Goal: Task Accomplishment & Management: Complete application form

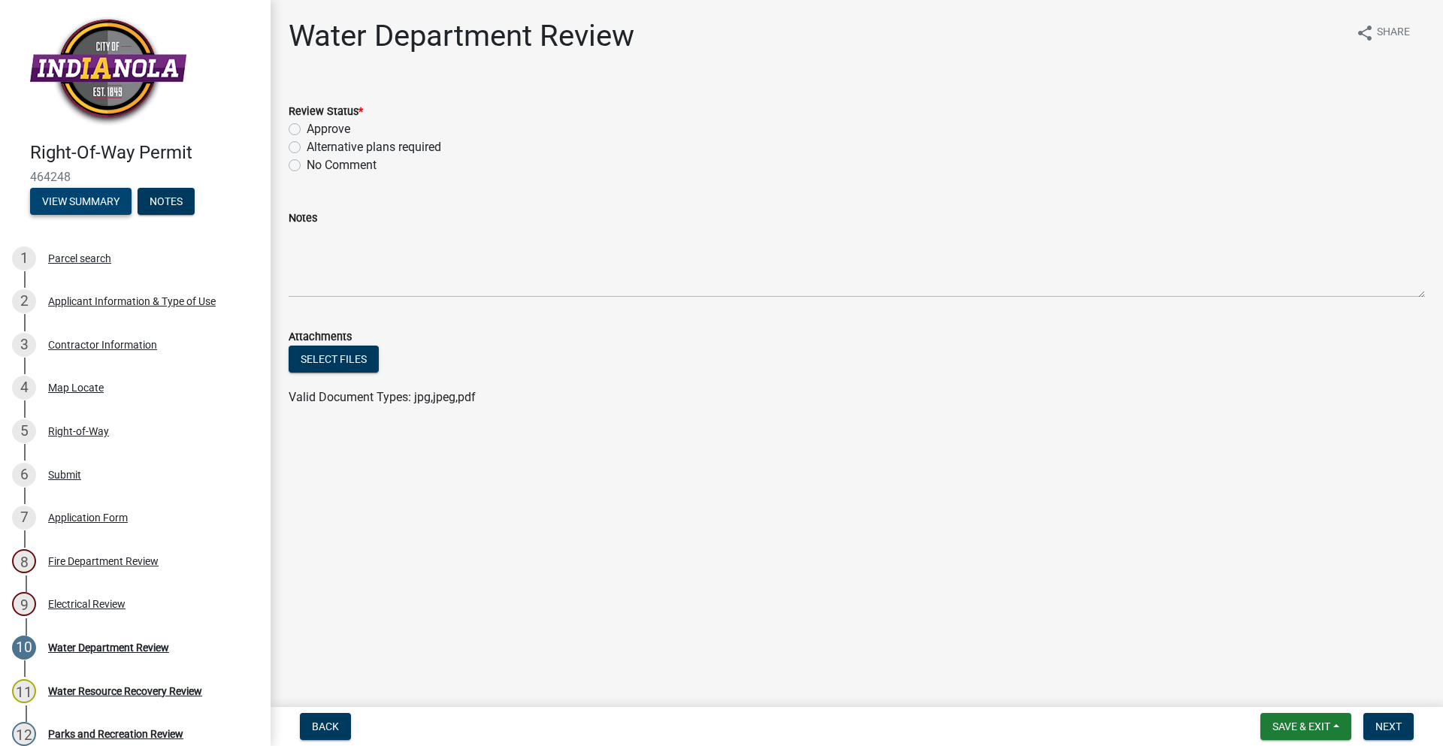
click at [120, 199] on button "View Summary" at bounding box center [80, 201] width 101 height 27
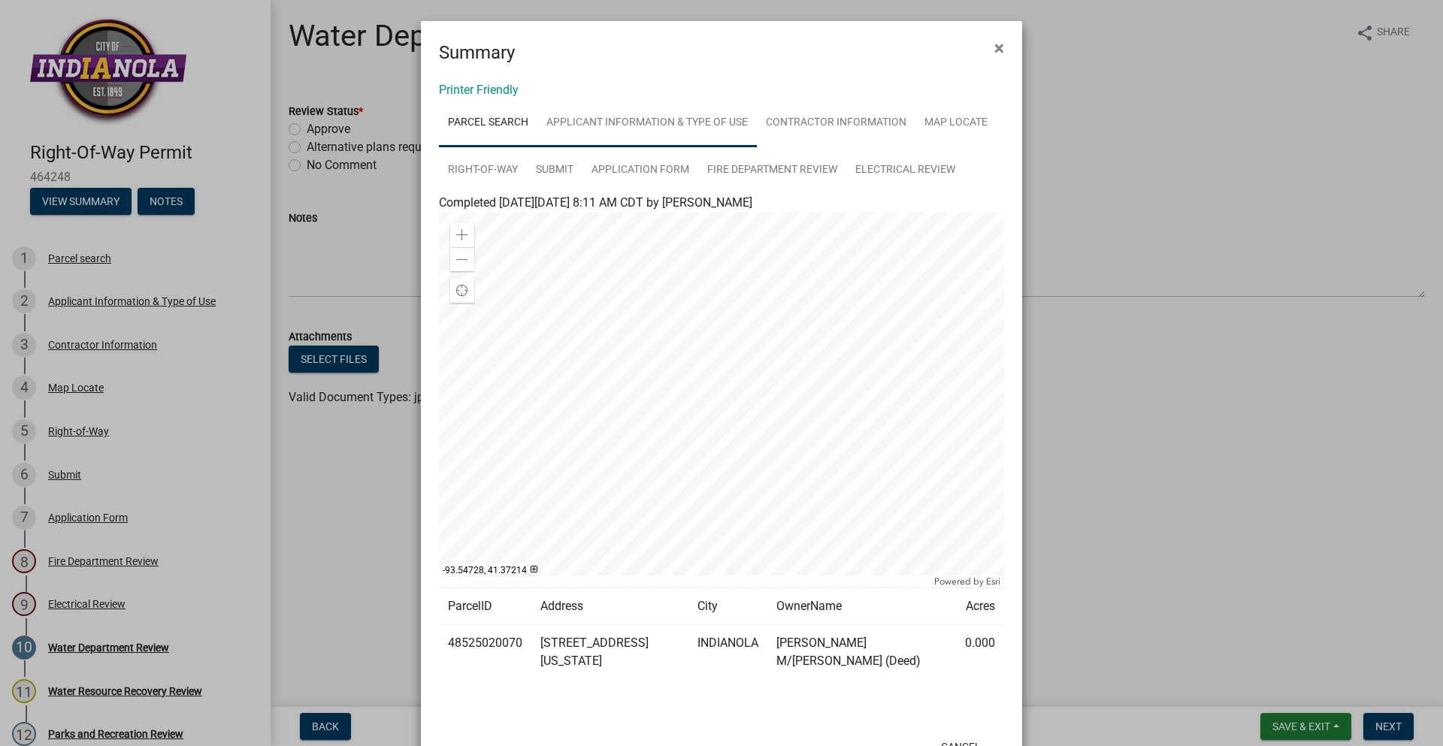
click at [679, 116] on link "Applicant Information & Type of Use" at bounding box center [646, 123] width 219 height 48
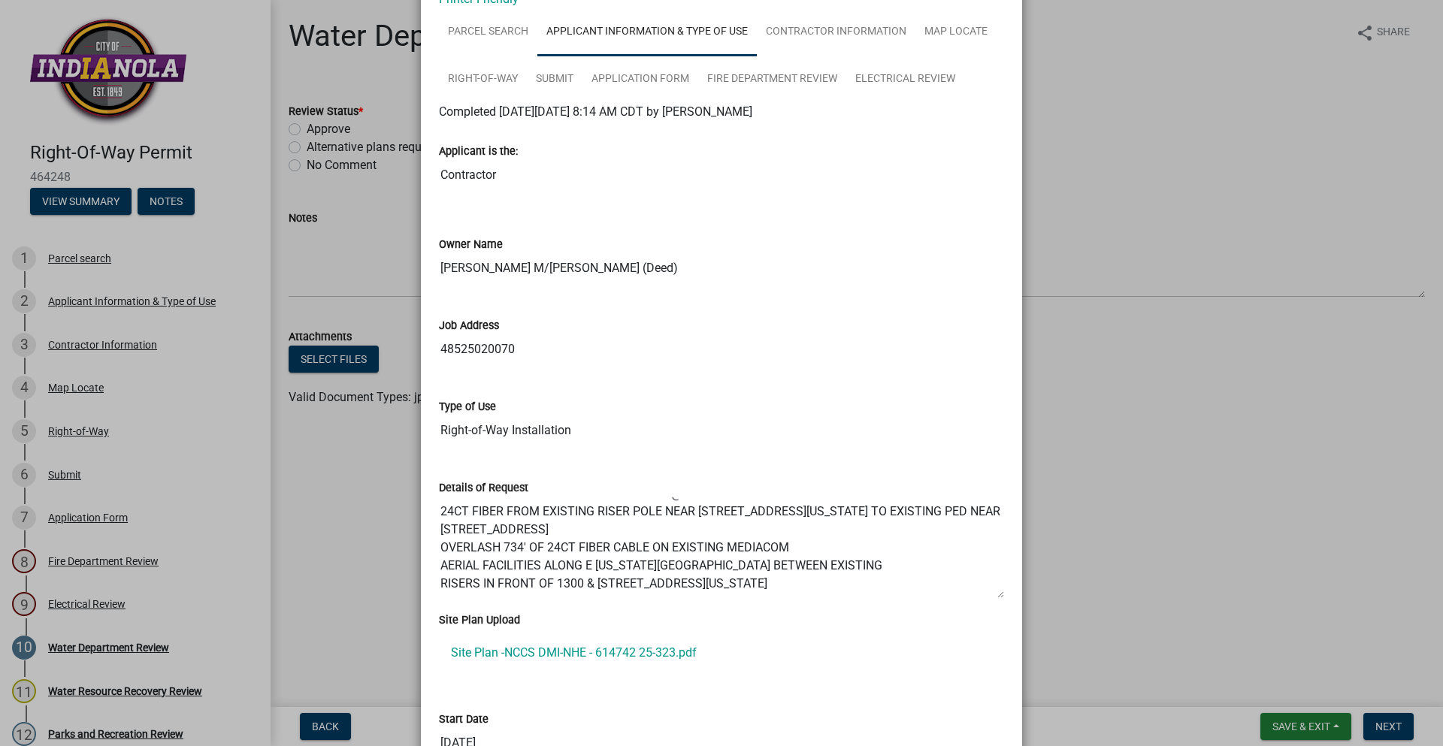
scroll to position [150, 0]
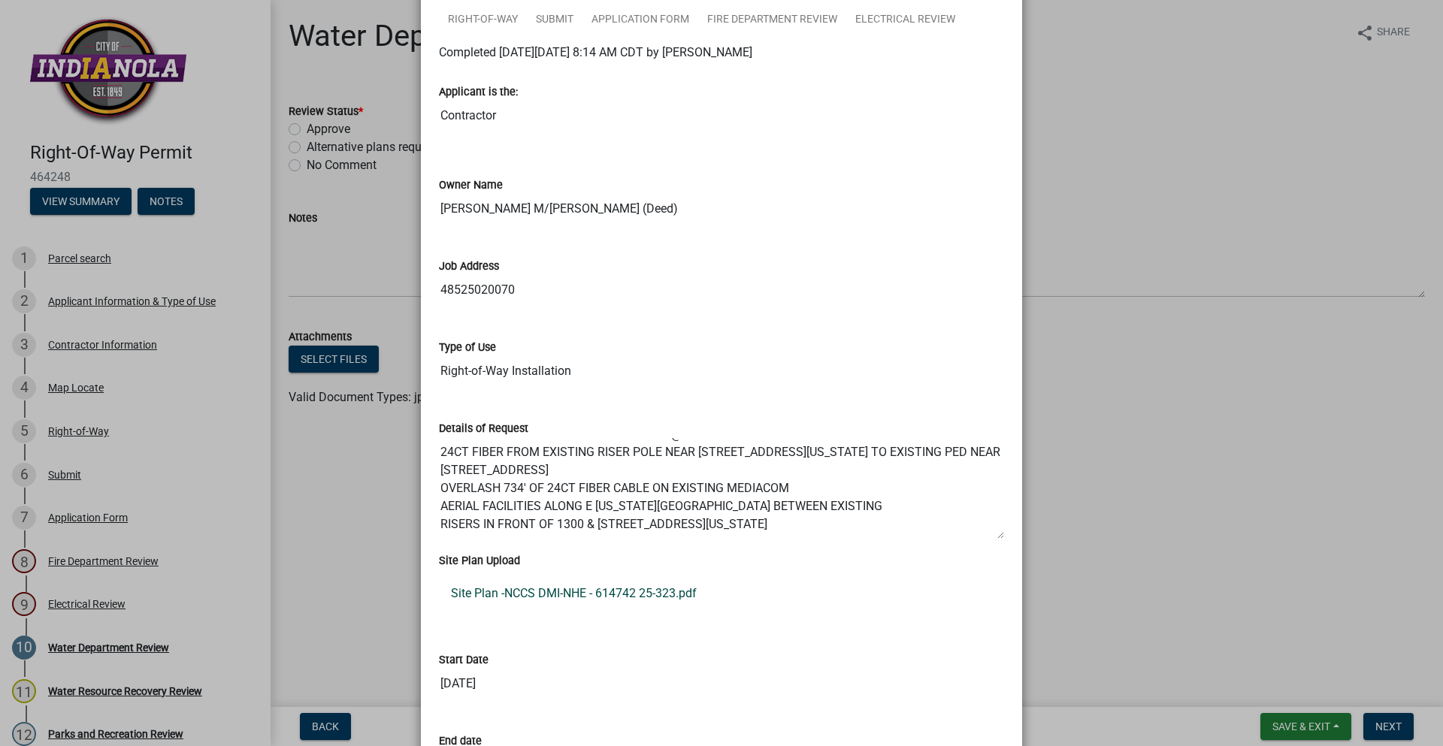
click at [638, 600] on link "Site Plan -NCCS DMI-NHE - 614742 25-323.pdf" at bounding box center [721, 594] width 565 height 36
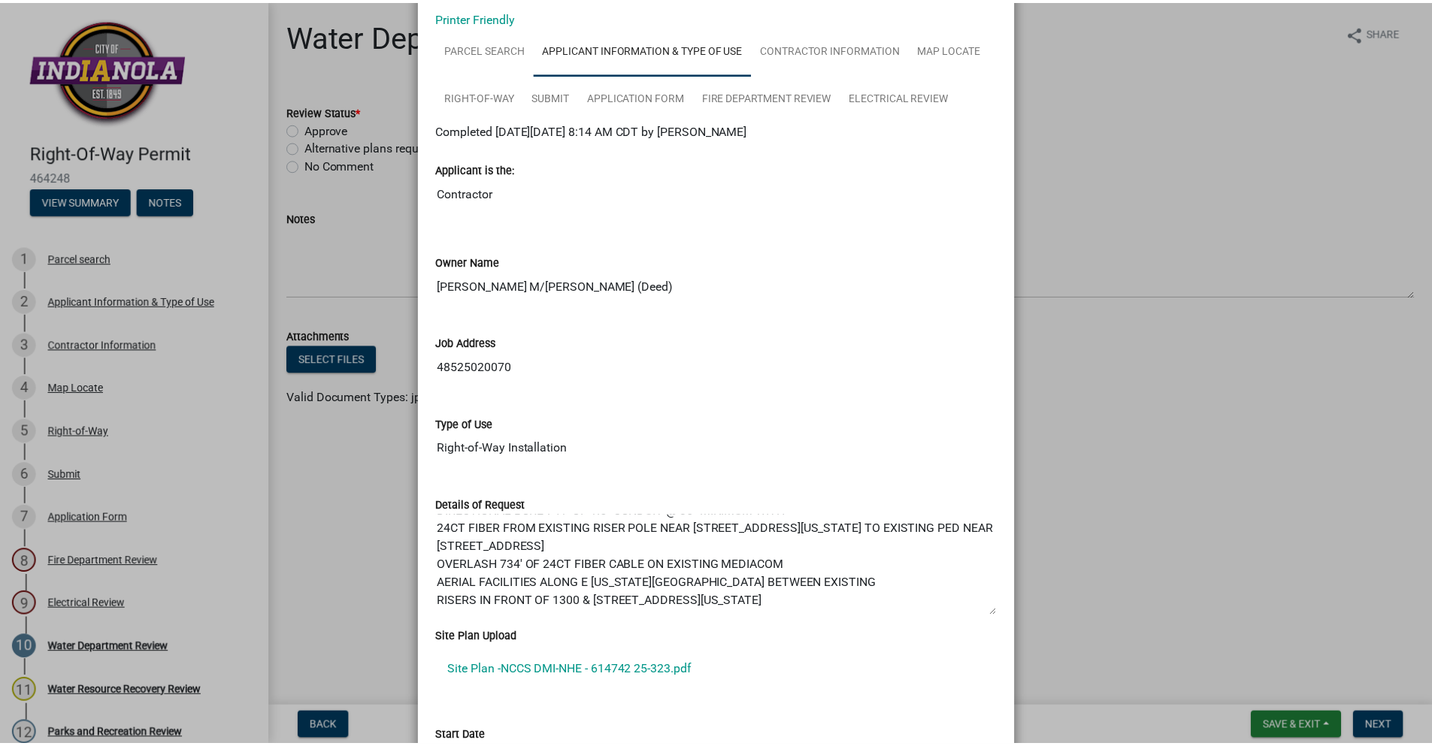
scroll to position [0, 0]
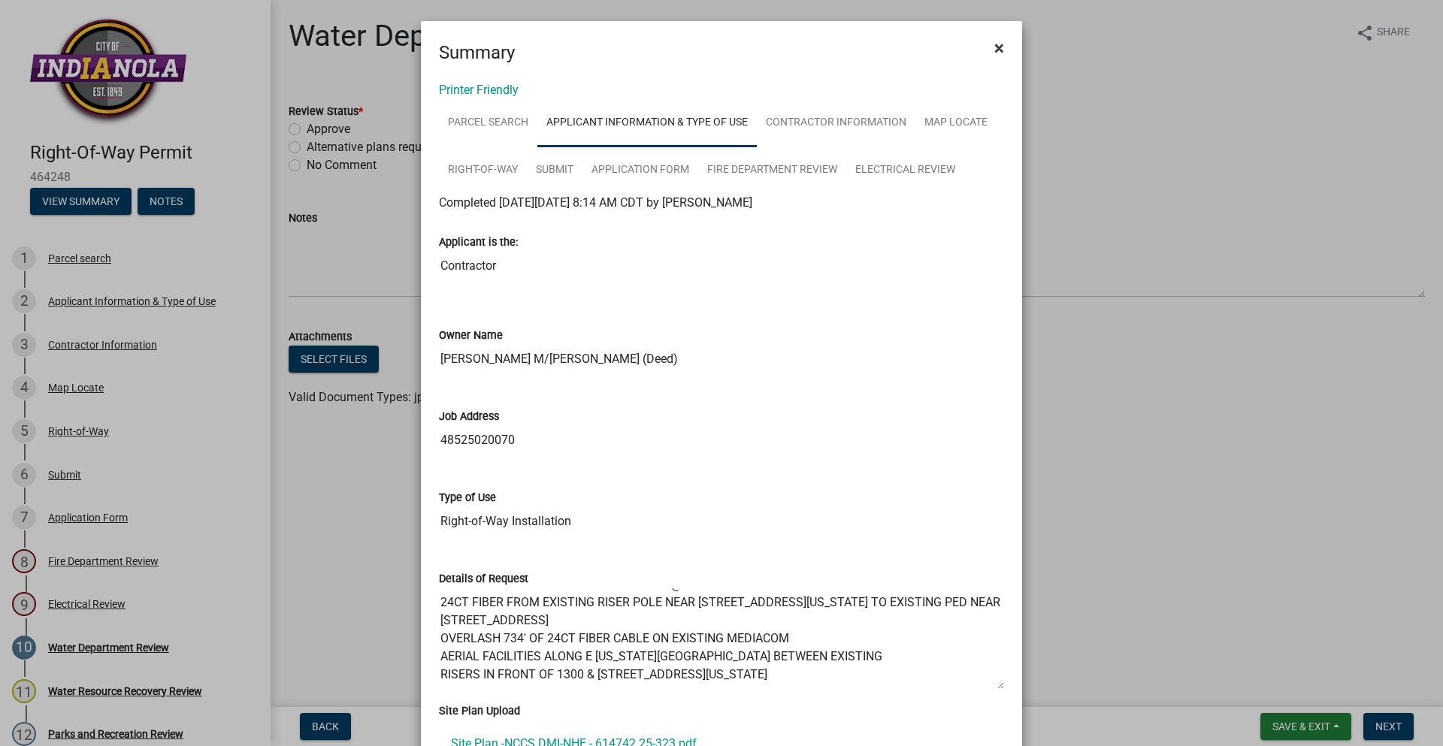
click at [994, 50] on span "×" at bounding box center [999, 48] width 10 height 21
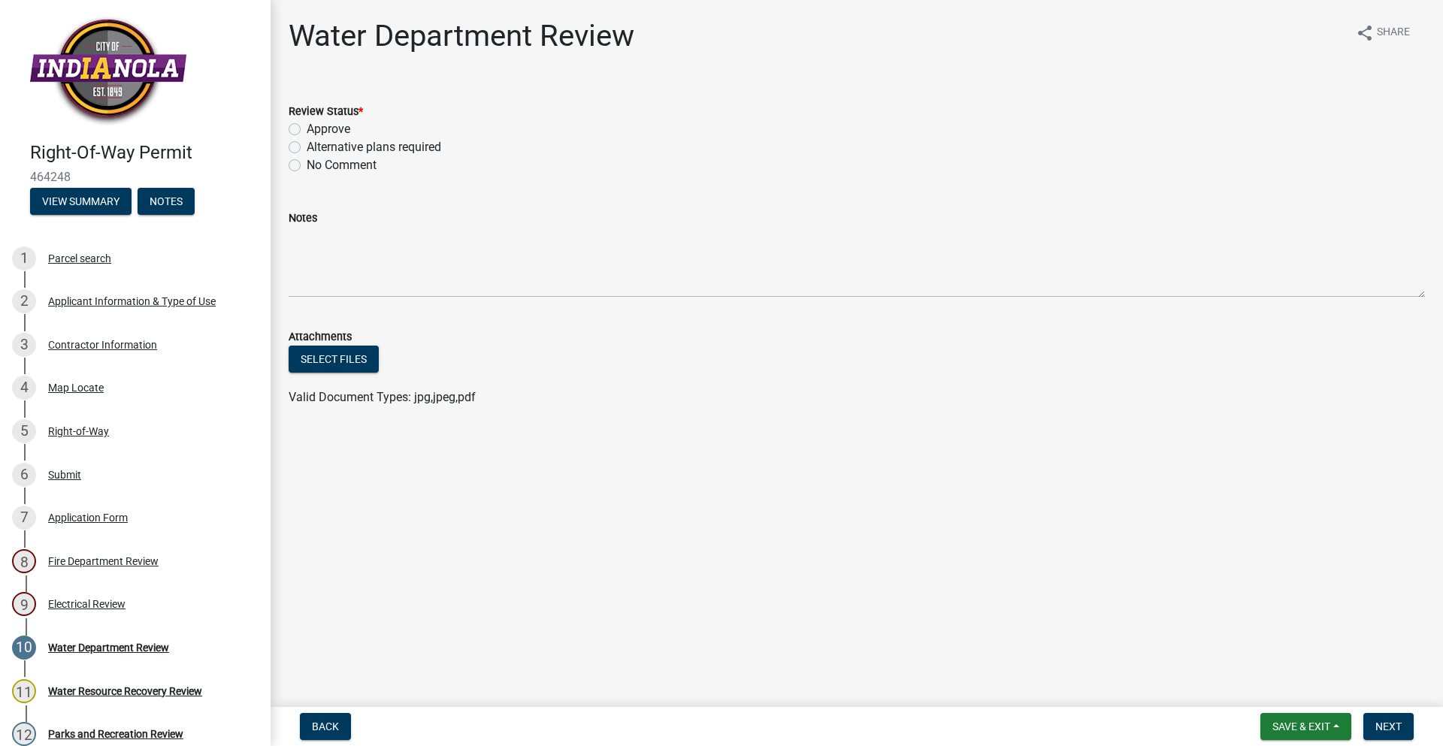
click at [307, 124] on label "Approve" at bounding box center [329, 129] width 44 height 18
click at [307, 124] on input "Approve" at bounding box center [312, 125] width 10 height 10
radio input "true"
click at [1399, 737] on button "Next" at bounding box center [1388, 726] width 50 height 27
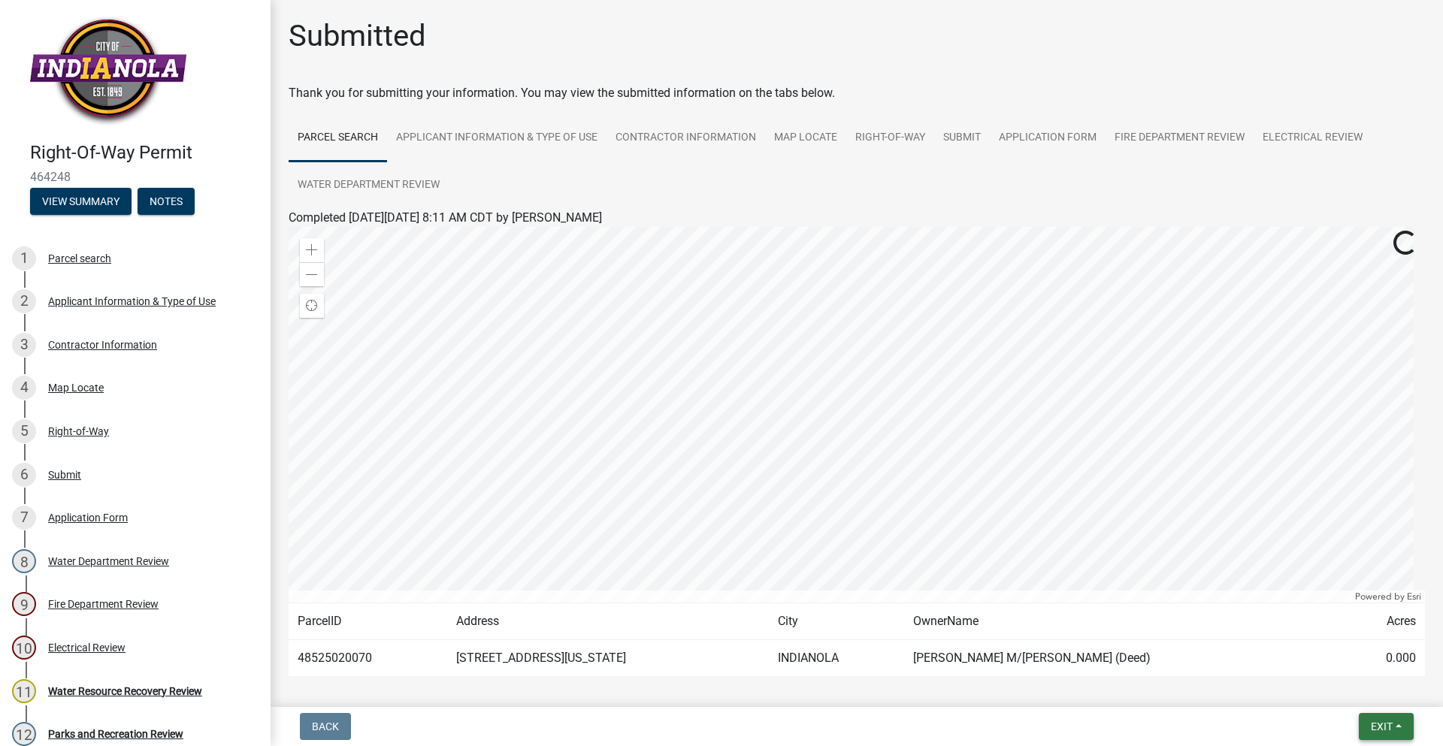
click at [1402, 717] on button "Exit" at bounding box center [1386, 726] width 55 height 27
click at [1335, 685] on button "Save & Exit" at bounding box center [1353, 688] width 120 height 36
